Goal: Navigation & Orientation: Go to known website

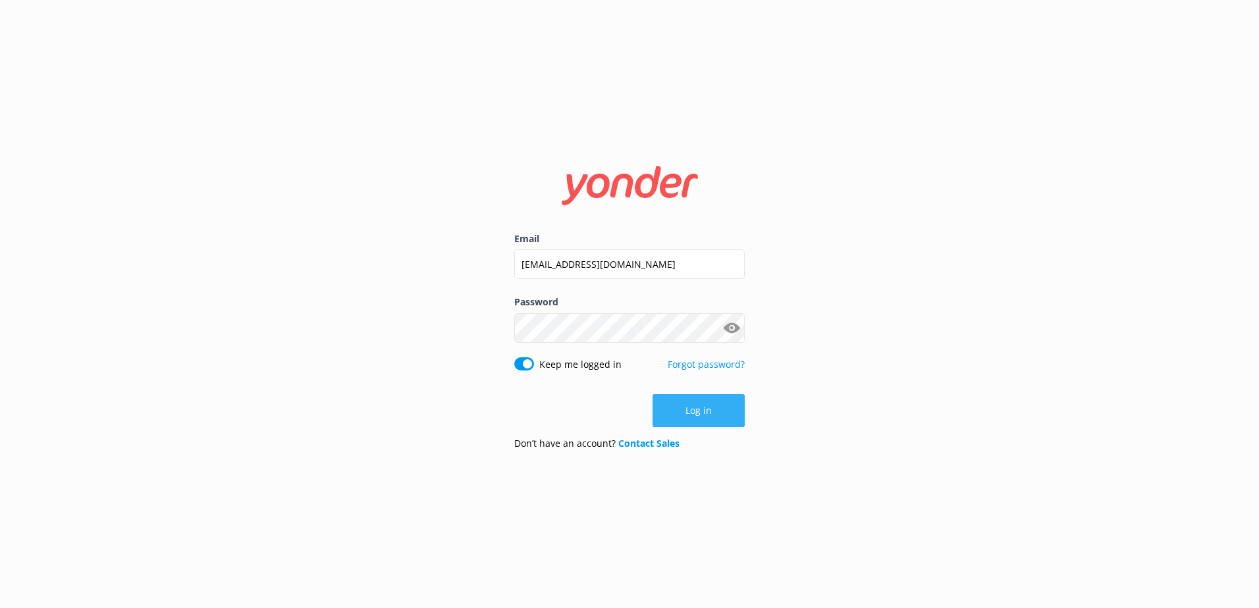
click at [698, 409] on button "Log in" at bounding box center [698, 410] width 92 height 33
